Goal: Task Accomplishment & Management: Manage account settings

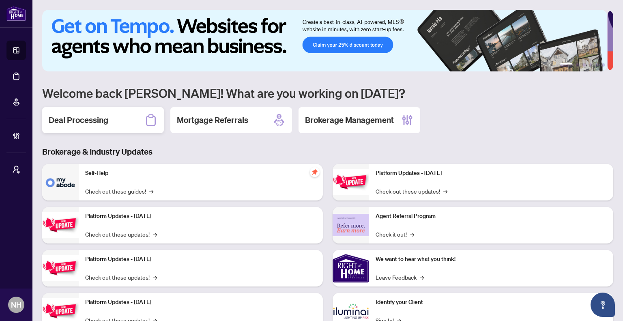
click at [99, 127] on div "Deal Processing" at bounding box center [103, 120] width 122 height 26
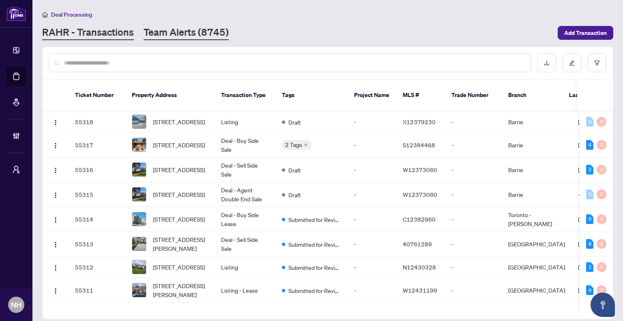
click at [172, 35] on link "Team Alerts (8745)" at bounding box center [186, 33] width 85 height 15
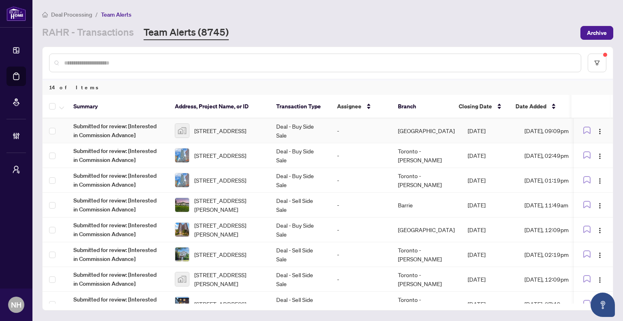
click at [285, 132] on td "Deal - Buy Side Sale" at bounding box center [300, 130] width 61 height 25
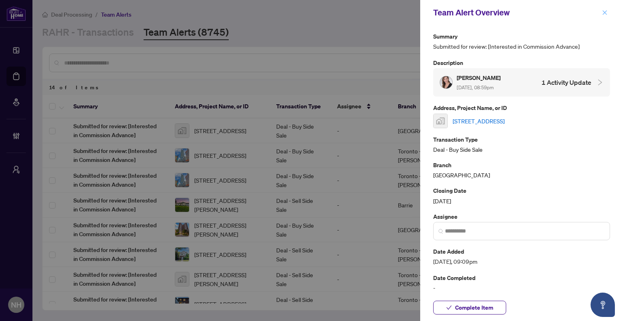
click at [605, 14] on icon "close" at bounding box center [605, 13] width 6 height 6
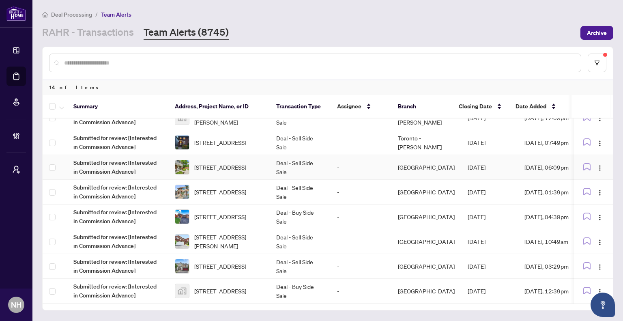
scroll to position [162, 0]
click at [204, 268] on span "[STREET_ADDRESS]" at bounding box center [220, 266] width 52 height 9
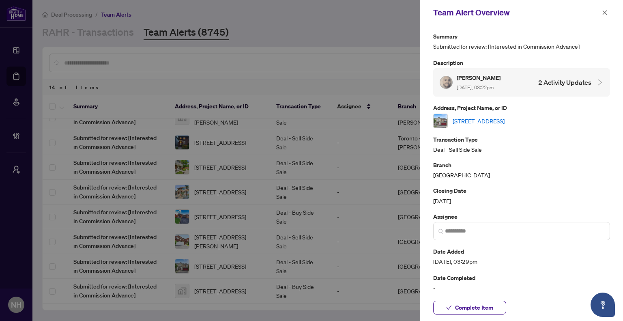
click at [501, 118] on link "[STREET_ADDRESS]" at bounding box center [479, 120] width 52 height 9
click at [606, 13] on icon "close" at bounding box center [605, 13] width 6 height 6
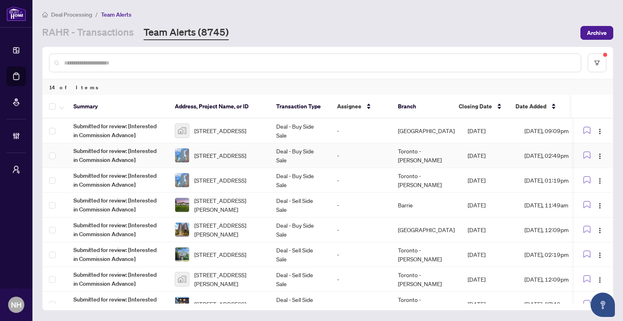
scroll to position [0, 0]
click at [222, 131] on span "43 Dominion Gardens Drive, Georgetown, ON, Canada" at bounding box center [220, 130] width 52 height 9
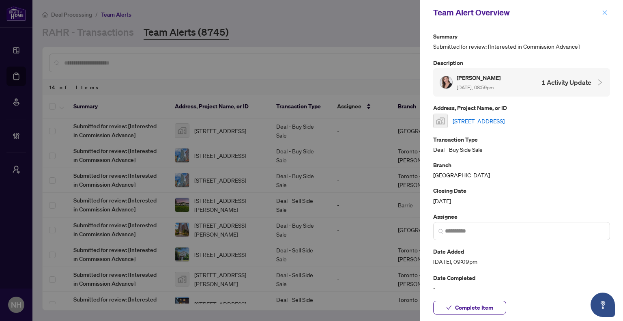
click at [606, 11] on icon "close" at bounding box center [605, 13] width 6 height 6
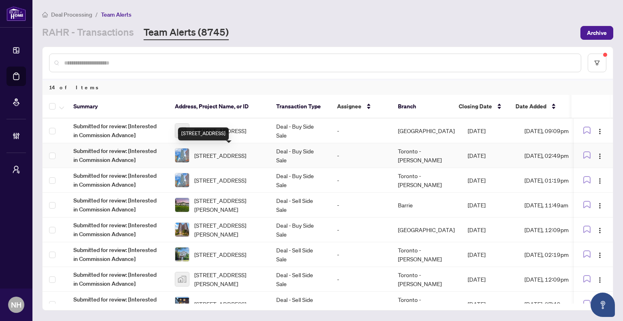
click at [235, 151] on span "2709-403 Church St, Toronto, Ontario M4Y 0C9, Canada" at bounding box center [220, 155] width 52 height 9
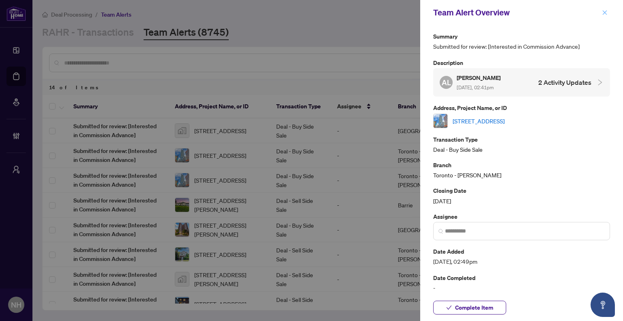
click at [606, 11] on icon "close" at bounding box center [605, 12] width 4 height 4
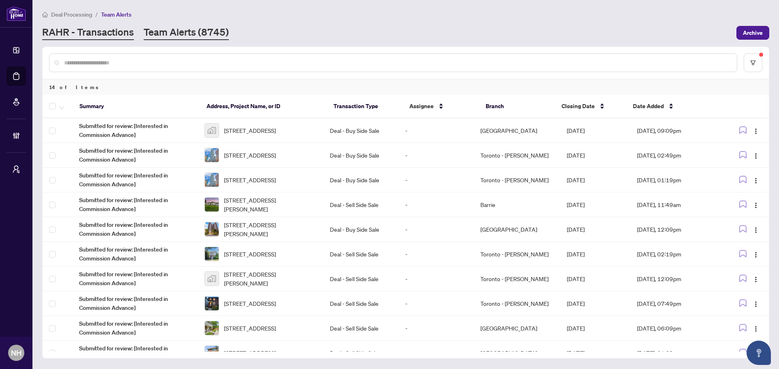
click at [94, 27] on link "RAHR - Transactions" at bounding box center [88, 33] width 92 height 15
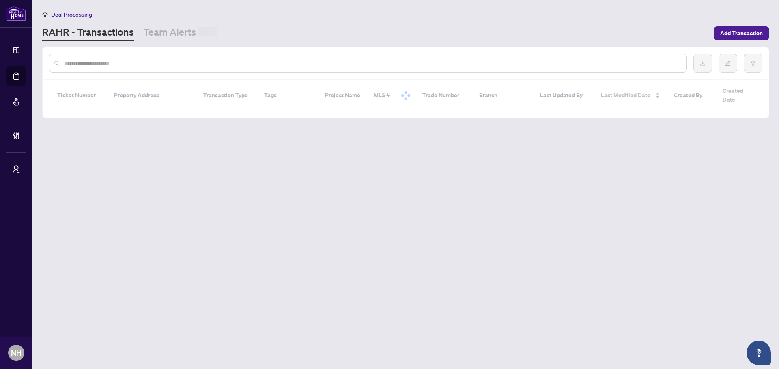
click at [135, 69] on div at bounding box center [367, 63] width 637 height 19
click at [138, 62] on input "text" at bounding box center [372, 63] width 616 height 9
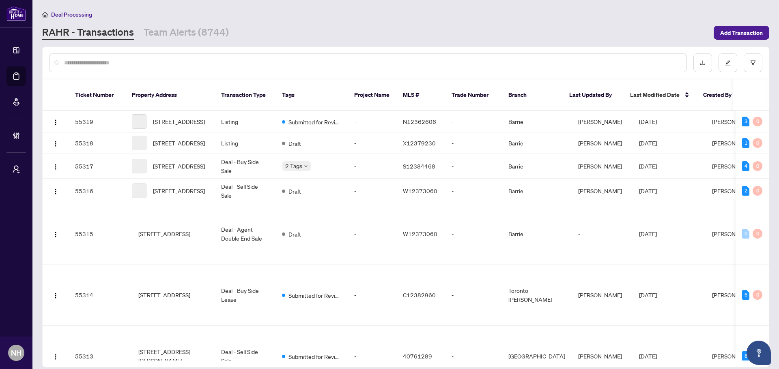
paste input "**********"
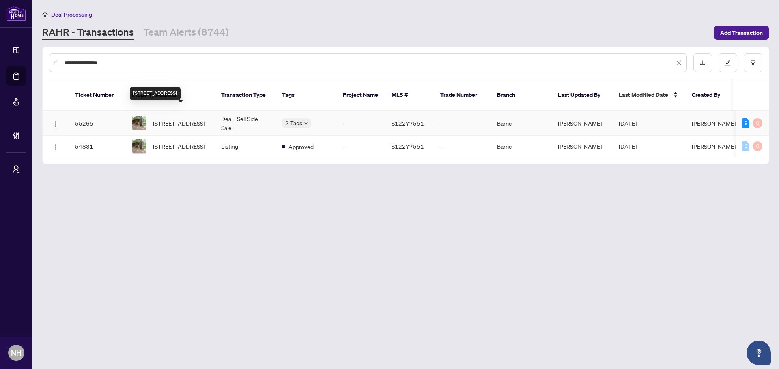
type input "**********"
click at [196, 119] on span "7459 Island Cres, Ramara, Ontario L0K 2B0, Canada" at bounding box center [179, 123] width 52 height 9
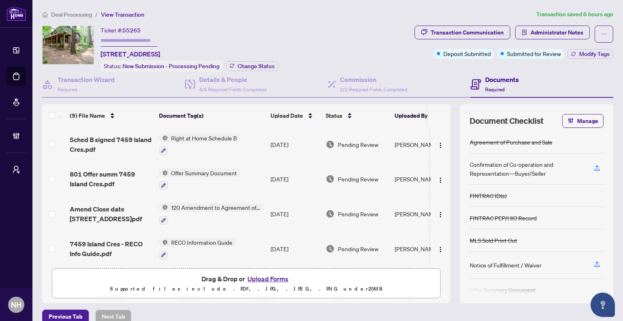
click at [81, 11] on span "Deal Processing" at bounding box center [71, 14] width 41 height 7
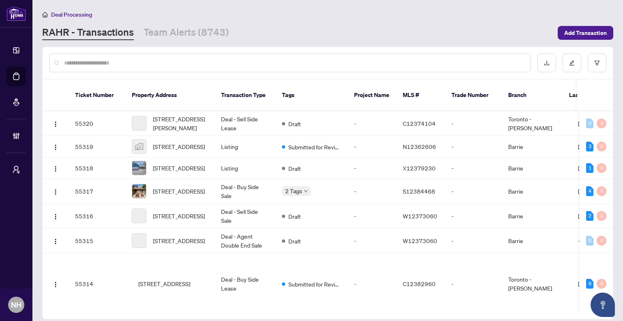
click at [124, 62] on input "text" at bounding box center [294, 62] width 460 height 9
paste input "**********"
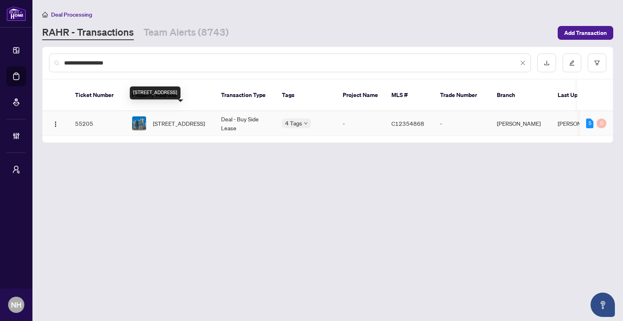
type input "**********"
click at [169, 119] on span "716-410 Queens Quay, Toronto, Ontario M5V 3T1, Canada" at bounding box center [179, 123] width 52 height 9
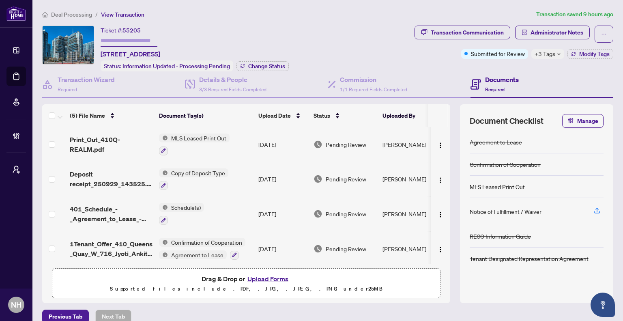
click at [88, 11] on span "Deal Processing" at bounding box center [71, 14] width 41 height 7
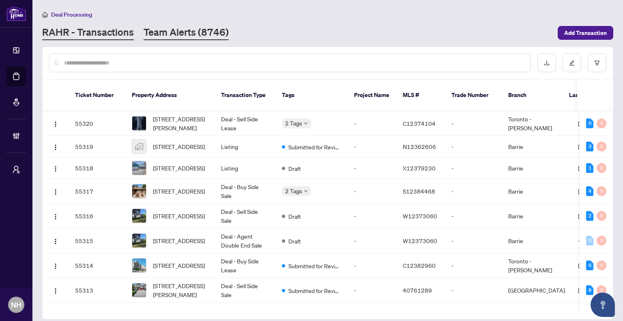
click at [159, 30] on link "Team Alerts (8746)" at bounding box center [186, 33] width 85 height 15
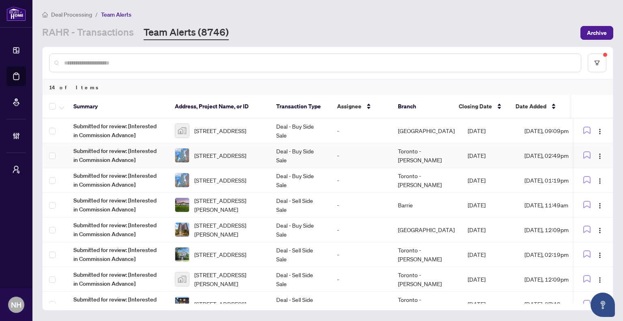
click at [220, 155] on span "2709-403 Church St, Toronto, Ontario M4Y 0C9, Canada" at bounding box center [220, 155] width 52 height 9
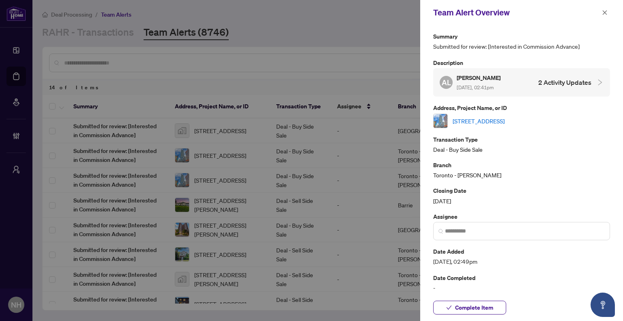
click at [504, 116] on link "2709-403 Church St, Toronto, Ontario M4Y 0C9, Canada" at bounding box center [479, 120] width 52 height 9
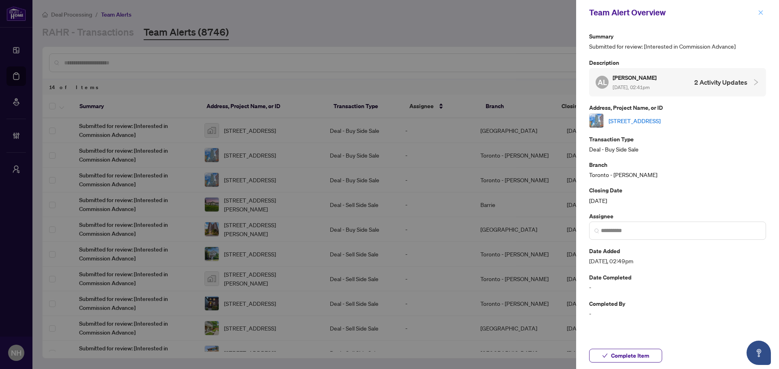
click at [622, 15] on icon "close" at bounding box center [760, 13] width 6 height 6
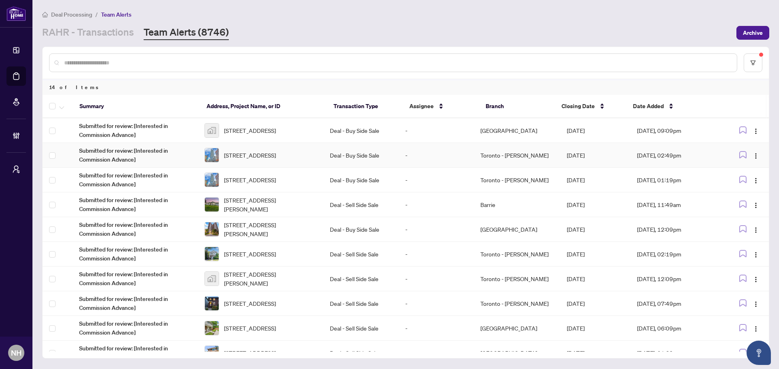
click at [268, 135] on span "43 Dominion Gardens Drive, Georgetown, ON, Canada" at bounding box center [250, 130] width 52 height 9
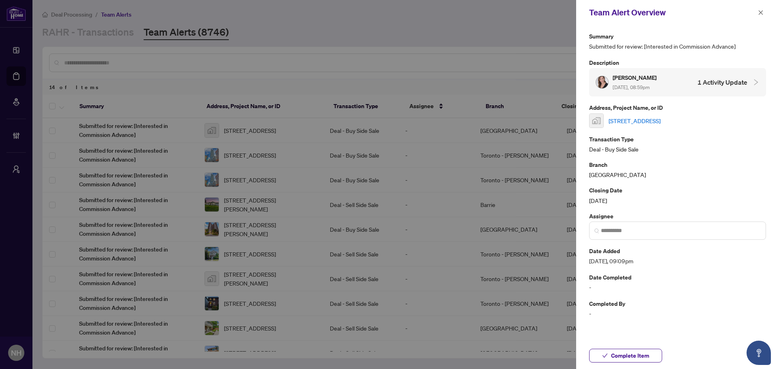
click at [622, 123] on link "43 Dominion Gardens Drive, Georgetown, ON, Canada" at bounding box center [634, 120] width 52 height 9
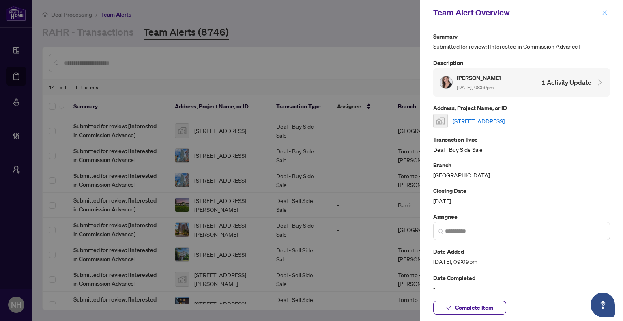
click at [607, 10] on button "button" at bounding box center [604, 13] width 11 height 10
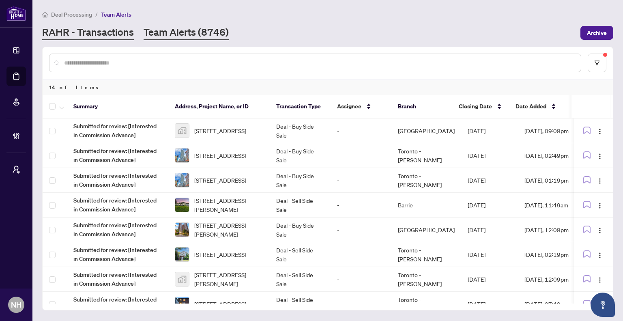
click at [102, 29] on link "RAHR - Transactions" at bounding box center [88, 33] width 92 height 15
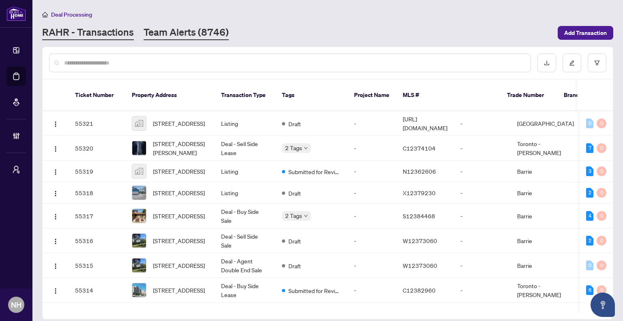
click at [195, 34] on link "Team Alerts (8746)" at bounding box center [186, 33] width 85 height 15
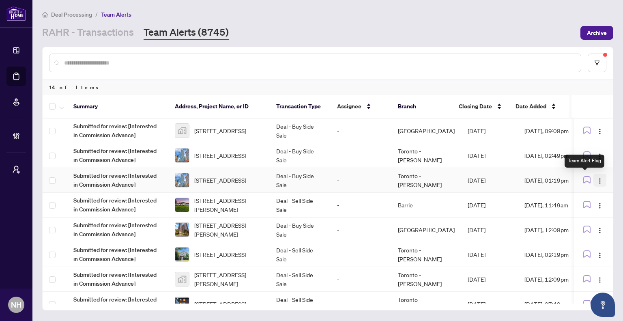
click at [601, 178] on button "button" at bounding box center [599, 180] width 13 height 13
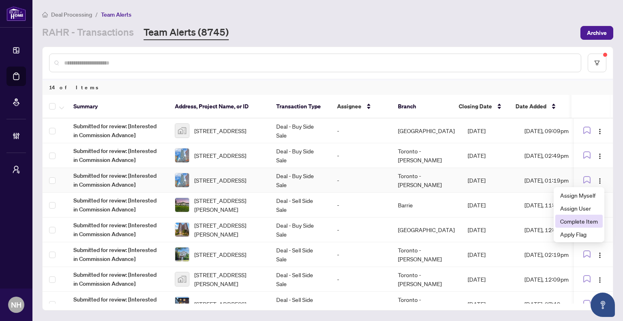
click at [582, 222] on span "Complete Item" at bounding box center [579, 221] width 38 height 9
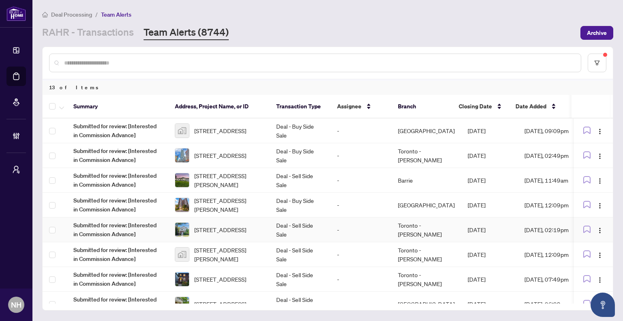
click at [304, 225] on td "Deal - Sell Side Sale" at bounding box center [300, 229] width 61 height 25
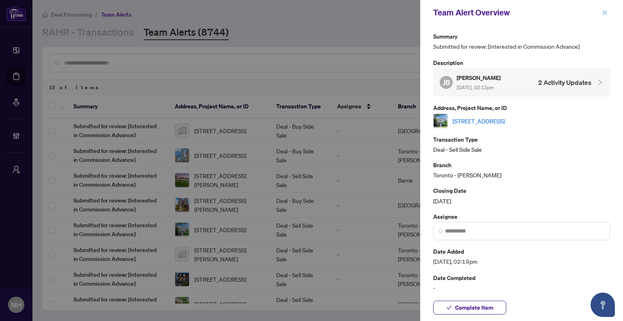
click at [609, 11] on button "button" at bounding box center [604, 13] width 11 height 10
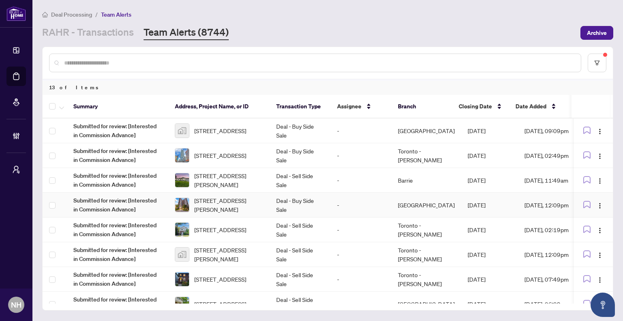
click at [255, 200] on span "2210-10 Martha Eaton Way, Toronto, Ontario M6M 5B3, Canada" at bounding box center [228, 205] width 69 height 18
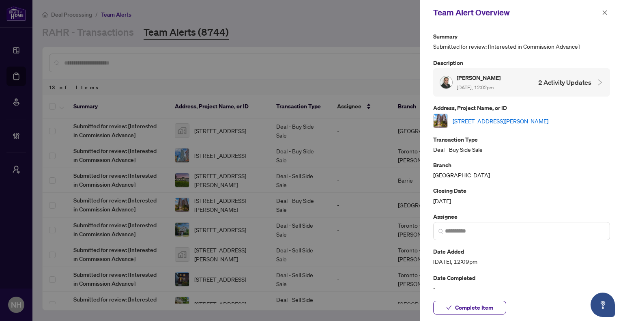
click at [497, 116] on link "2210-10 Martha Eaton Way, Toronto, Ontario M6M 5B3, Canada" at bounding box center [501, 120] width 96 height 9
click at [602, 13] on icon "close" at bounding box center [605, 13] width 6 height 6
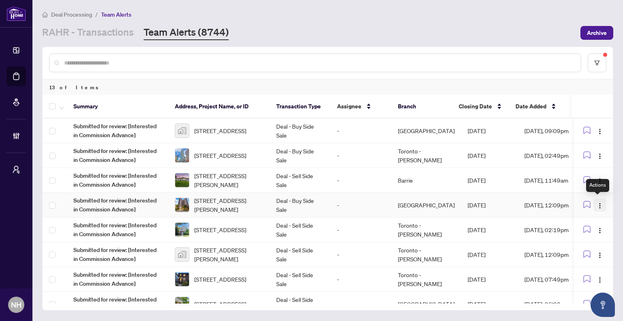
click at [600, 202] on img "button" at bounding box center [599, 205] width 6 height 6
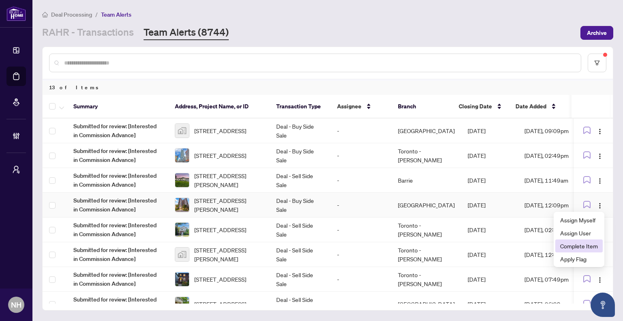
click at [586, 247] on span "Complete Item" at bounding box center [579, 245] width 38 height 9
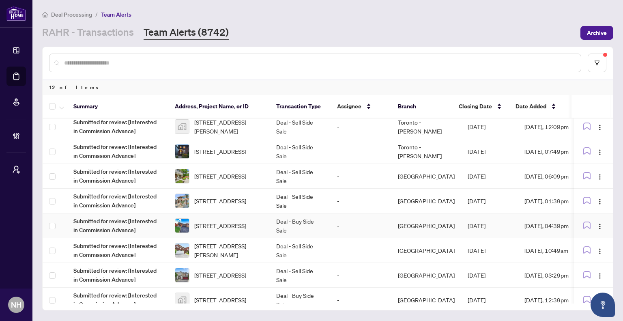
scroll to position [113, 0]
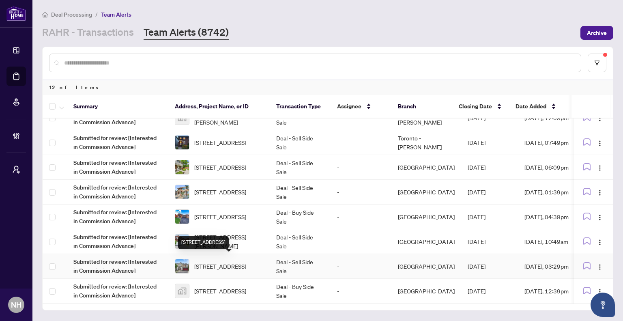
click at [230, 262] on span "[STREET_ADDRESS]" at bounding box center [220, 266] width 52 height 9
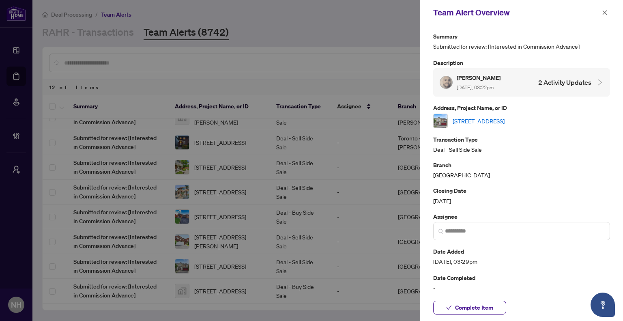
click at [504, 121] on link "[STREET_ADDRESS]" at bounding box center [479, 120] width 52 height 9
click at [603, 13] on icon "close" at bounding box center [605, 13] width 6 height 6
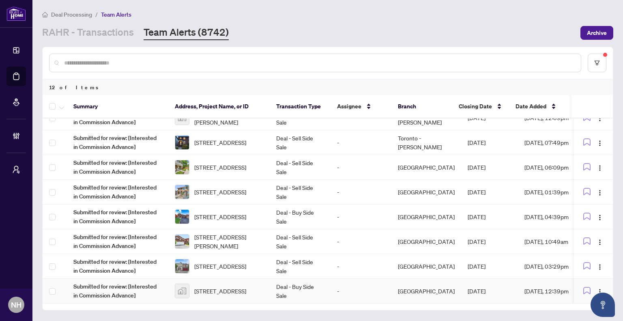
click at [219, 292] on span "211-990 Balsam Court, Milton, ON, Canada" at bounding box center [220, 290] width 52 height 9
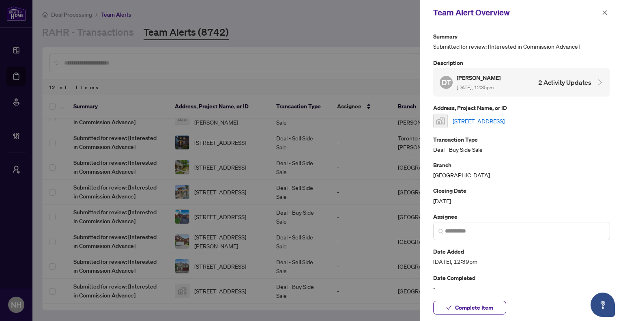
click at [496, 119] on link "211-990 Balsam Court, Milton, ON, Canada" at bounding box center [479, 120] width 52 height 9
click at [602, 11] on icon "close" at bounding box center [605, 13] width 6 height 6
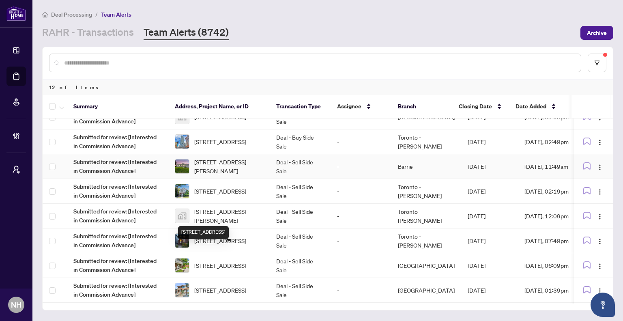
scroll to position [0, 0]
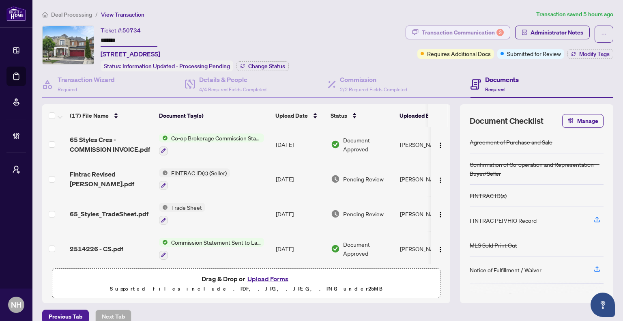
click at [428, 30] on div "Transaction Communication 3" at bounding box center [463, 32] width 82 height 13
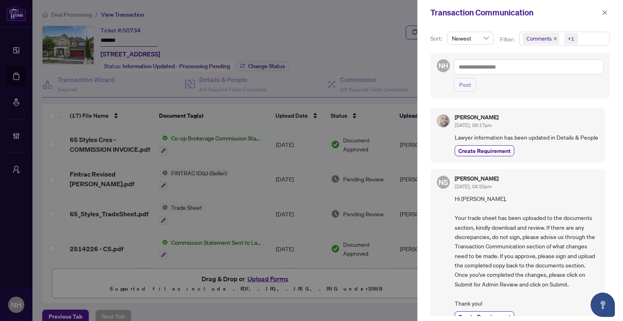
click at [613, 11] on div "Transaction Communication" at bounding box center [520, 12] width 206 height 25
click at [608, 11] on button "button" at bounding box center [604, 13] width 11 height 10
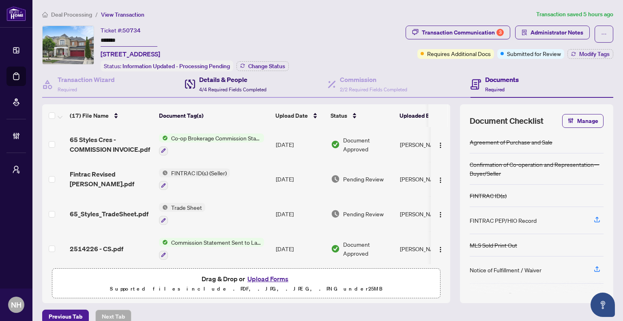
click at [258, 87] on span "4/4 Required Fields Completed" at bounding box center [232, 89] width 67 height 6
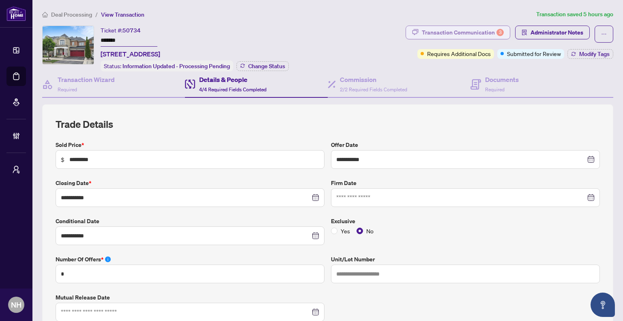
click at [442, 32] on div "Transaction Communication 3" at bounding box center [463, 32] width 82 height 13
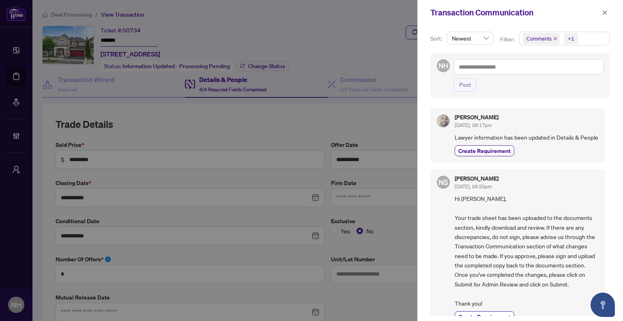
click at [556, 38] on icon "close" at bounding box center [555, 38] width 4 height 4
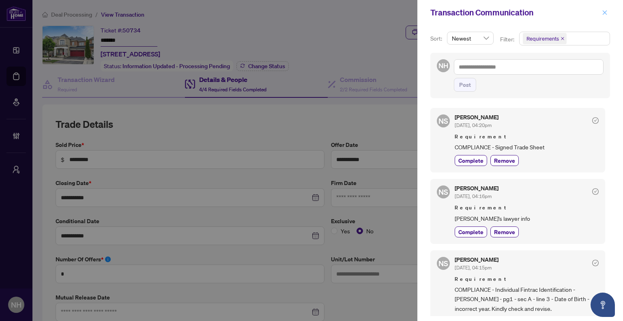
click at [603, 15] on icon "close" at bounding box center [605, 13] width 6 height 6
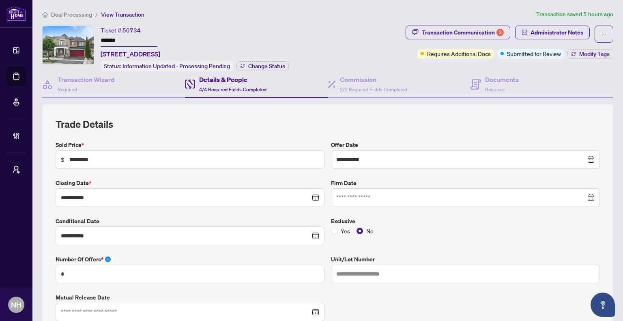
click at [71, 13] on span "Deal Processing" at bounding box center [71, 14] width 41 height 7
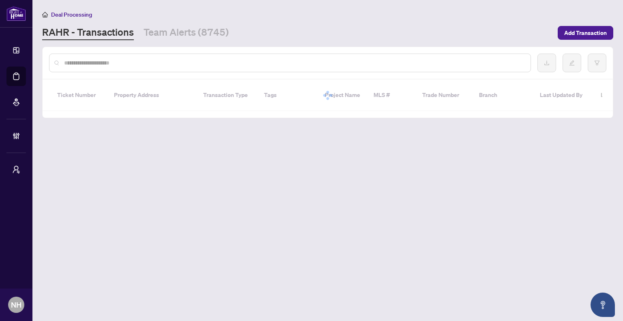
click at [120, 65] on input "text" at bounding box center [294, 62] width 460 height 9
paste input "**********"
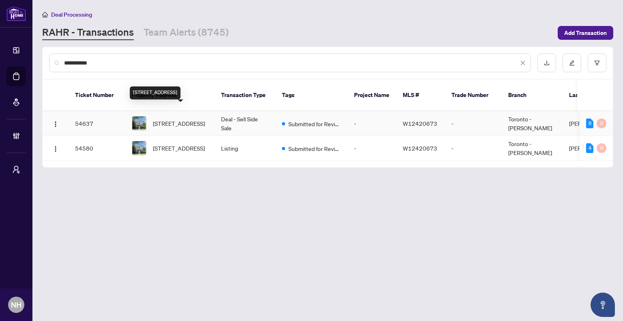
type input "**********"
click at [177, 119] on span "[STREET_ADDRESS]" at bounding box center [179, 123] width 52 height 9
